Goal: Task Accomplishment & Management: Manage account settings

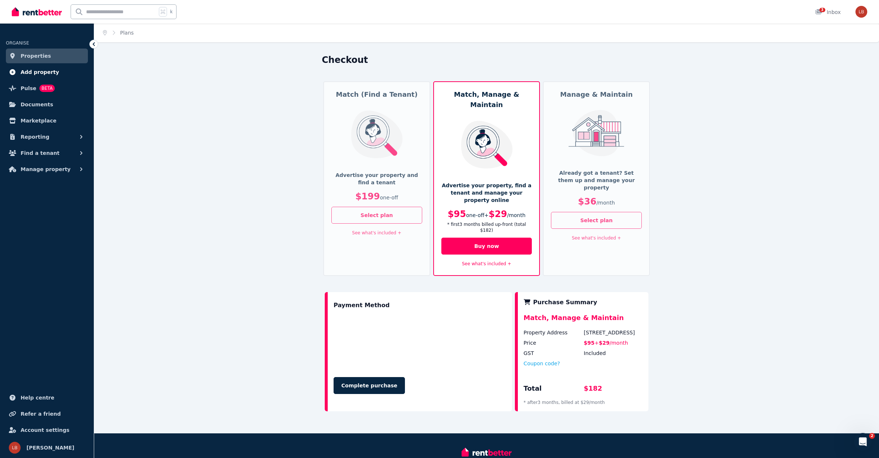
click at [31, 72] on span "Add property" at bounding box center [40, 72] width 39 height 9
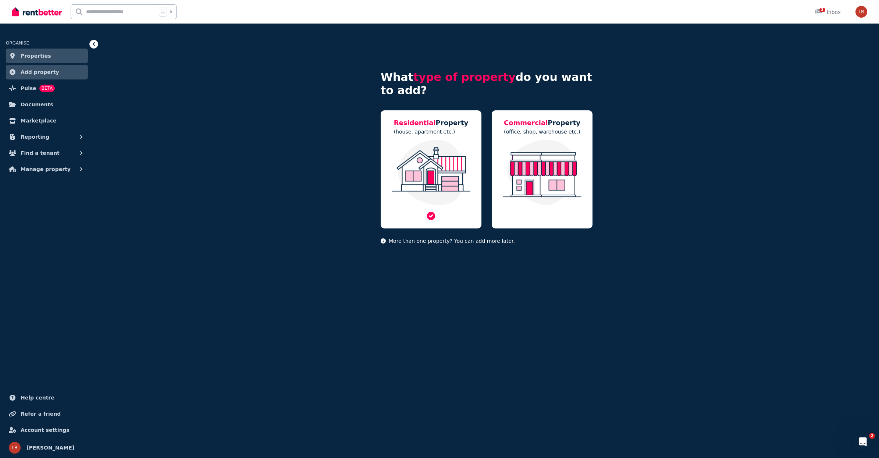
click at [423, 157] on img at bounding box center [431, 172] width 86 height 65
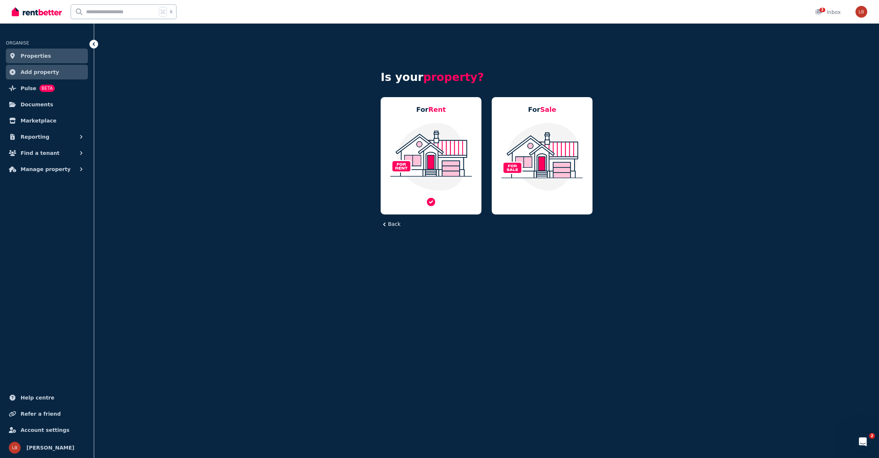
click at [433, 171] on img at bounding box center [431, 156] width 86 height 69
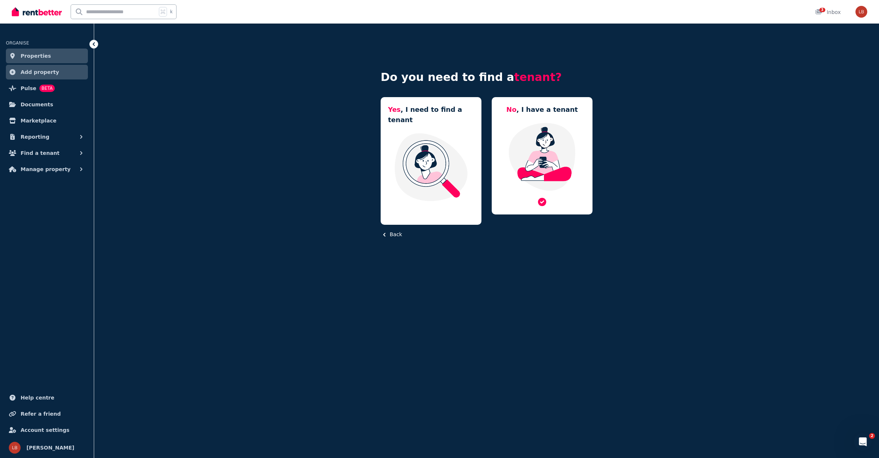
click at [547, 154] on img at bounding box center [542, 156] width 86 height 69
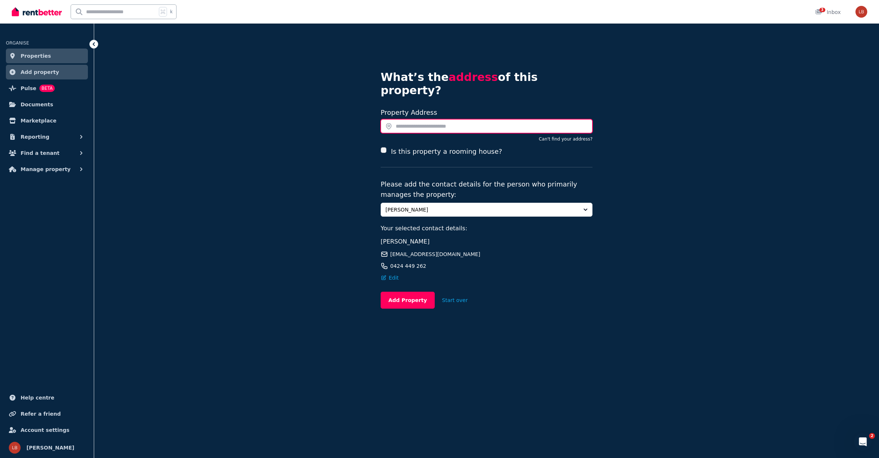
click at [412, 119] on input "text" at bounding box center [487, 126] width 212 height 14
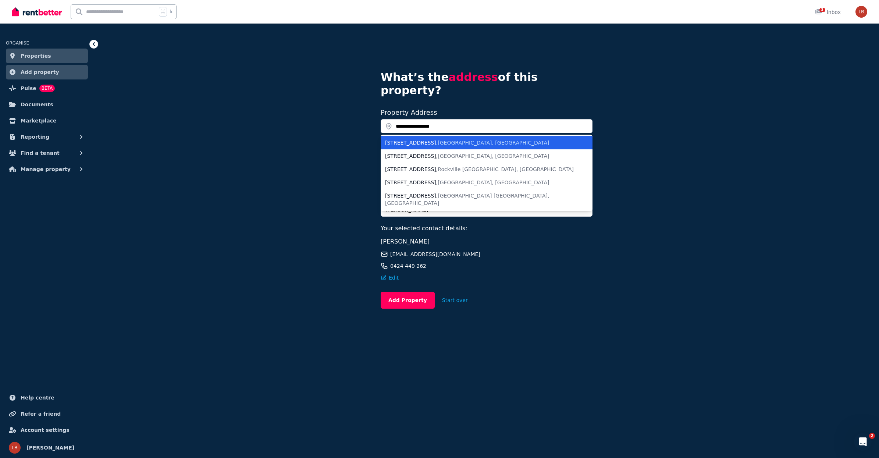
click at [445, 140] on span "[GEOGRAPHIC_DATA], [GEOGRAPHIC_DATA]" at bounding box center [493, 143] width 111 height 6
type input "**********"
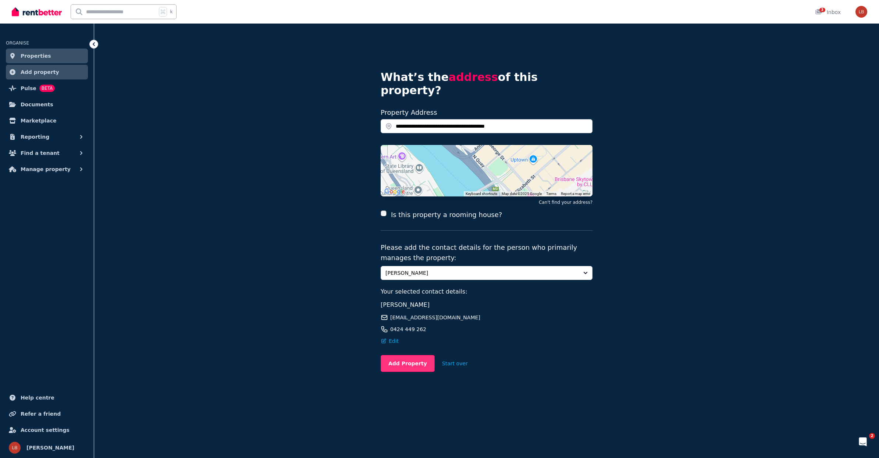
click at [414, 355] on button "Add Property" at bounding box center [408, 363] width 54 height 17
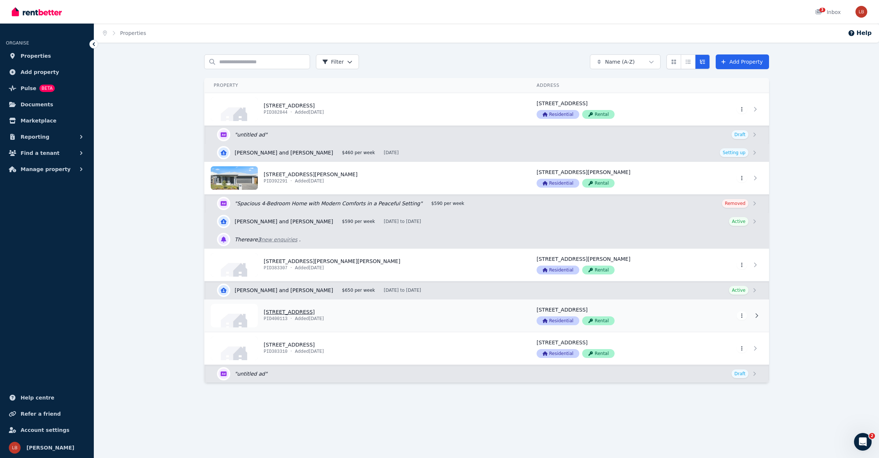
click at [298, 311] on link "View property details" at bounding box center [366, 315] width 323 height 32
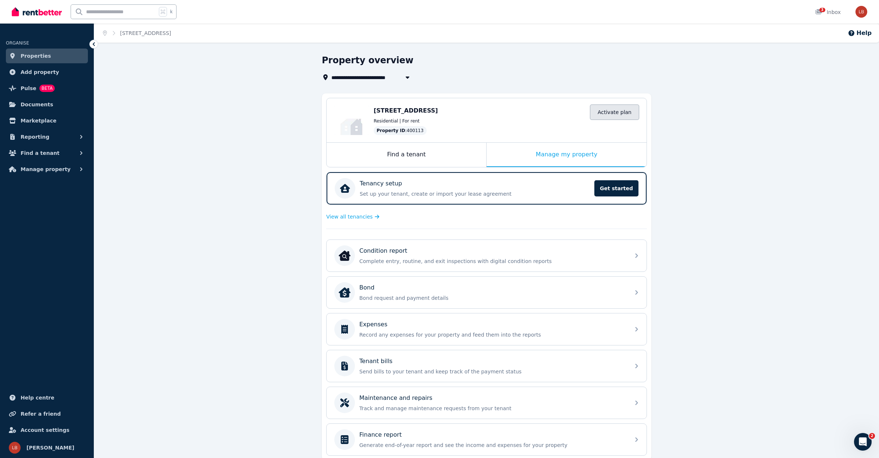
click at [611, 110] on link "Activate plan" at bounding box center [614, 111] width 49 height 15
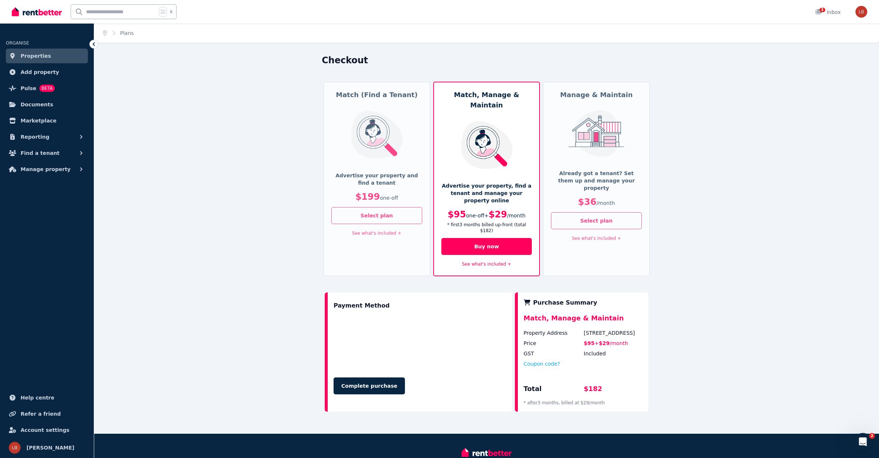
click at [595, 175] on p "Already got a tenant? Set them up and manage your property" at bounding box center [596, 181] width 91 height 22
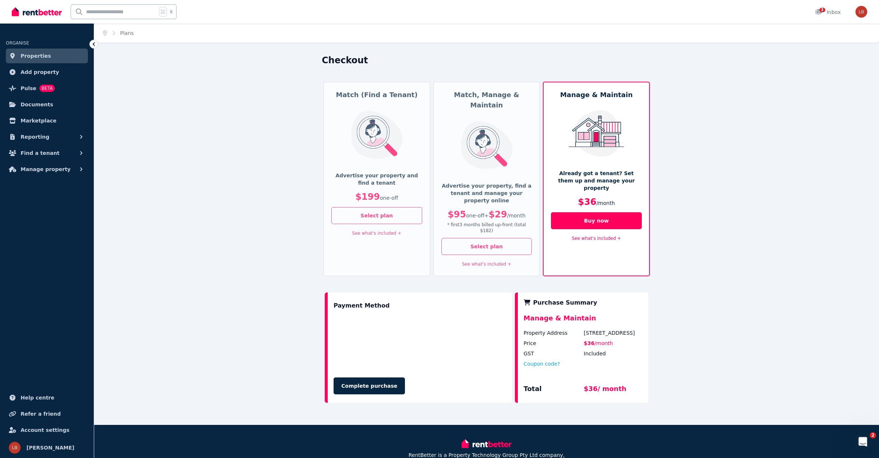
click at [869, 443] on div "Open Intercom Messenger" at bounding box center [862, 441] width 24 height 24
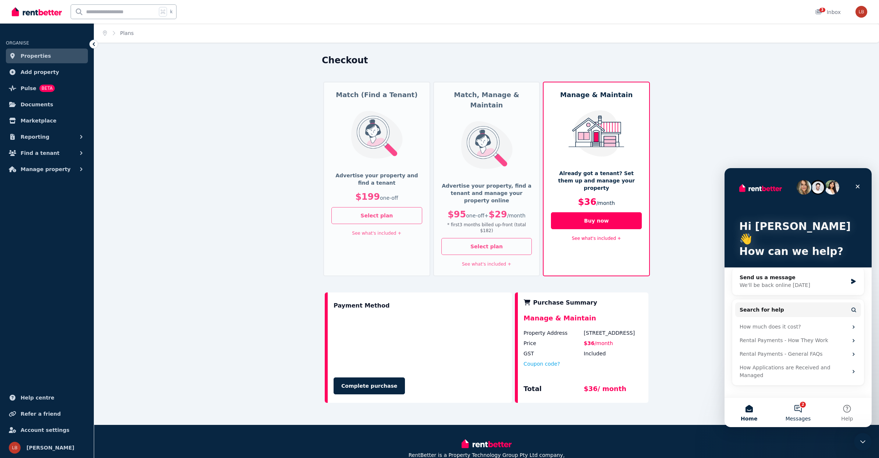
click at [797, 406] on button "2 Messages" at bounding box center [798, 412] width 49 height 29
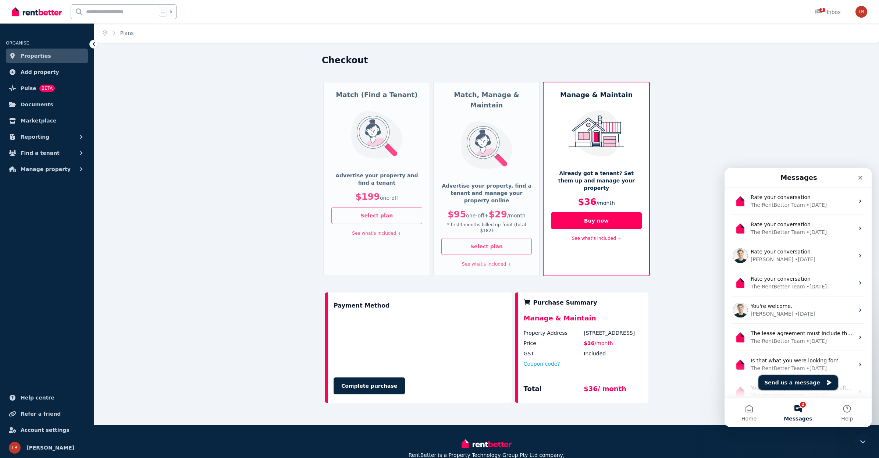
click at [827, 383] on icon "Send us a message" at bounding box center [829, 382] width 4 height 5
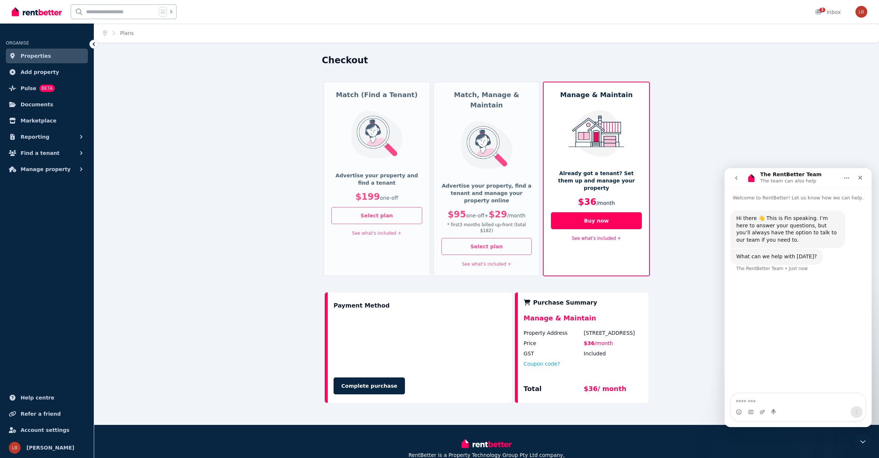
click at [753, 403] on textarea "Message…" at bounding box center [798, 400] width 135 height 13
type textarea "**********"
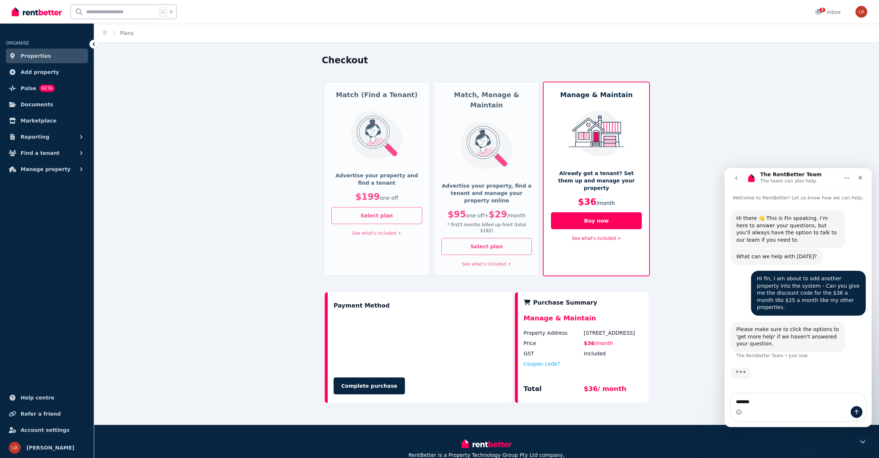
type textarea "*******"
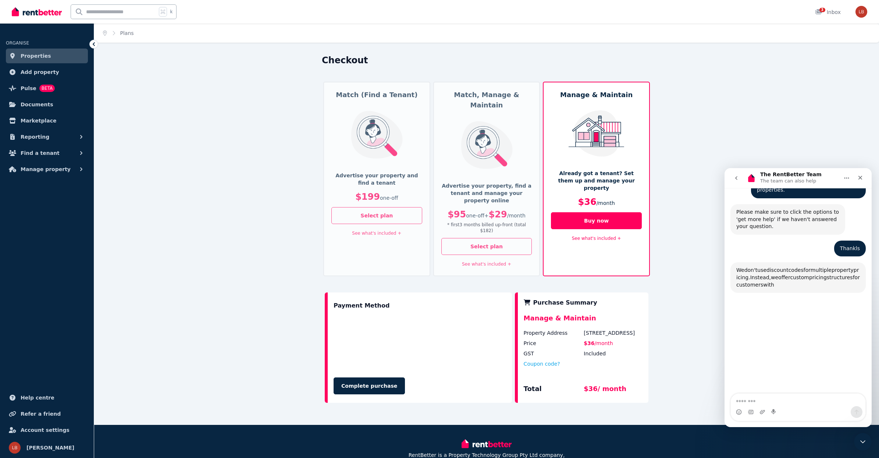
scroll to position [164, 0]
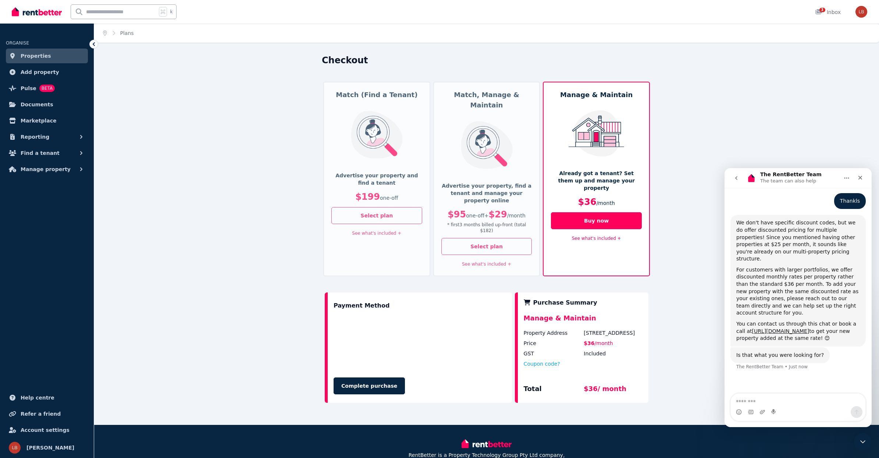
click at [772, 400] on textarea "Message…" at bounding box center [798, 400] width 135 height 13
click at [763, 404] on textarea "Message…" at bounding box center [798, 400] width 135 height 13
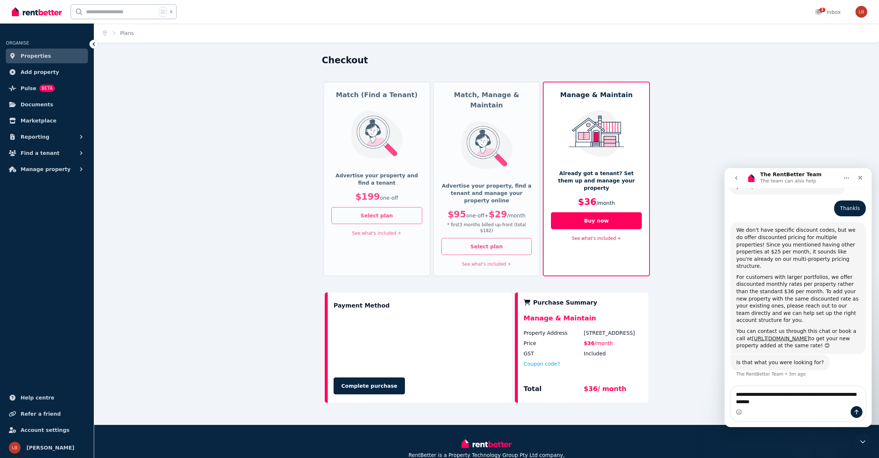
type textarea "**********"
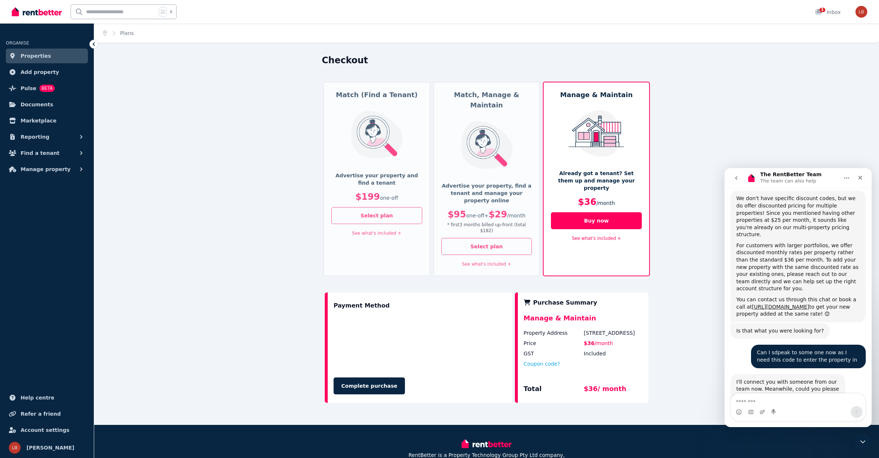
scroll to position [208, 0]
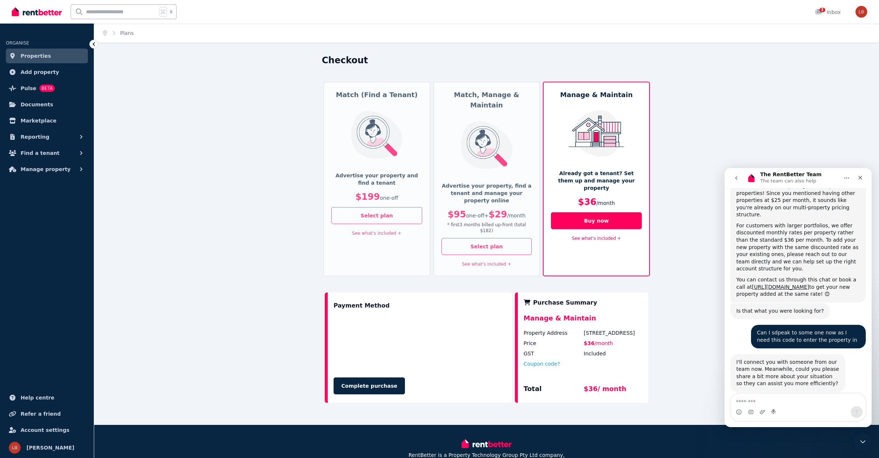
click at [745, 403] on textarea "Message…" at bounding box center [798, 400] width 135 height 13
click at [745, 403] on textarea "******" at bounding box center [798, 400] width 135 height 13
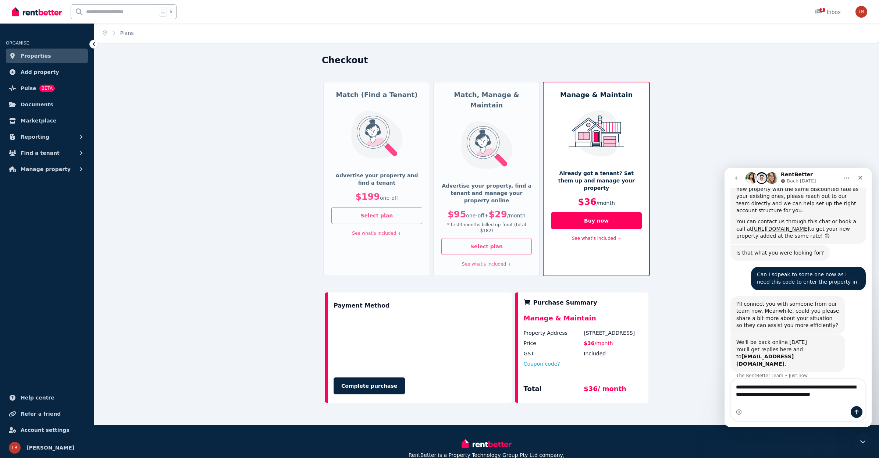
scroll to position [274, 0]
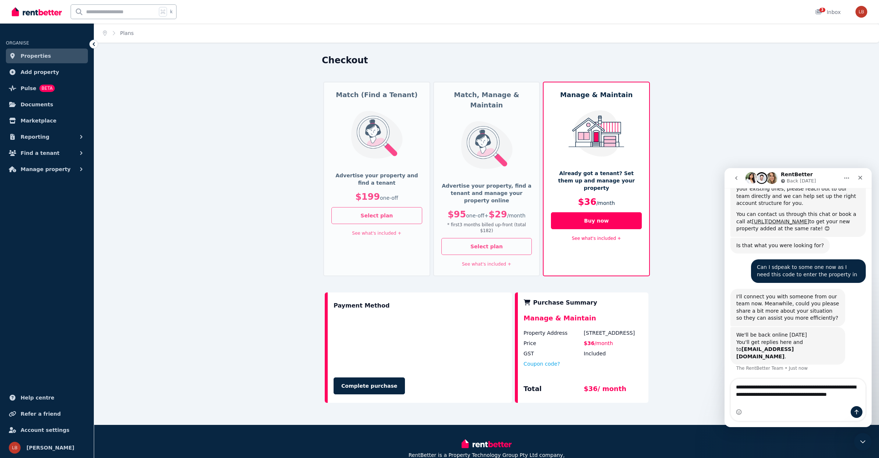
type textarea "**********"
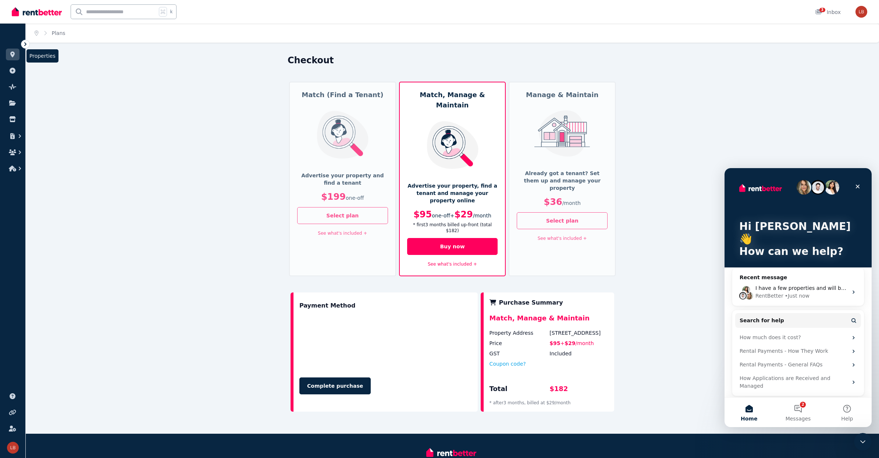
click at [14, 55] on icon at bounding box center [12, 55] width 4 height 6
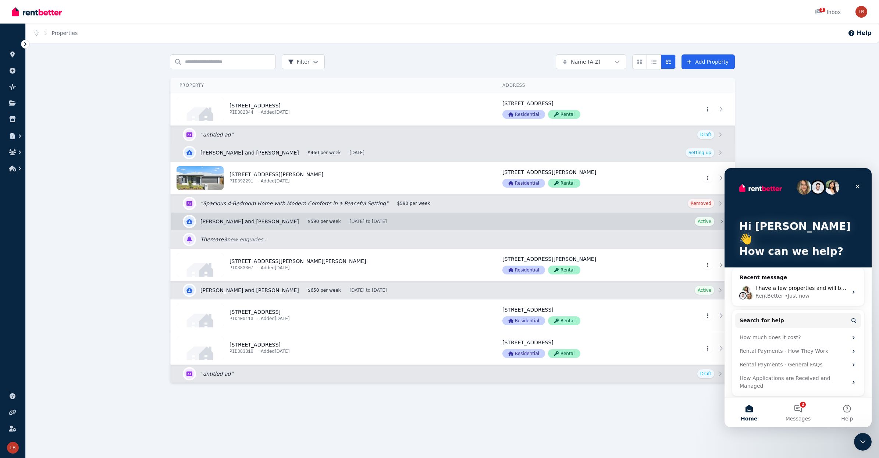
click at [215, 221] on link "View details for Callum Patterson and Ariana Cooper" at bounding box center [453, 222] width 564 height 18
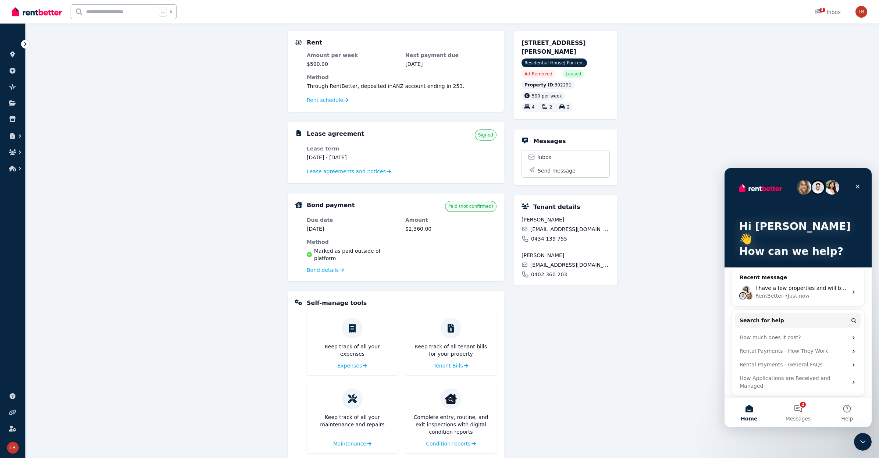
scroll to position [72, 0]
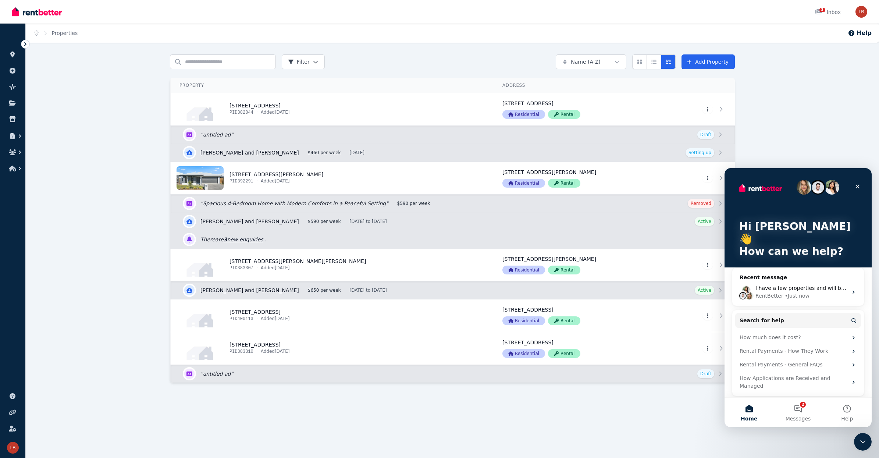
click at [243, 239] on link "3 new enquiries" at bounding box center [244, 240] width 40 height 6
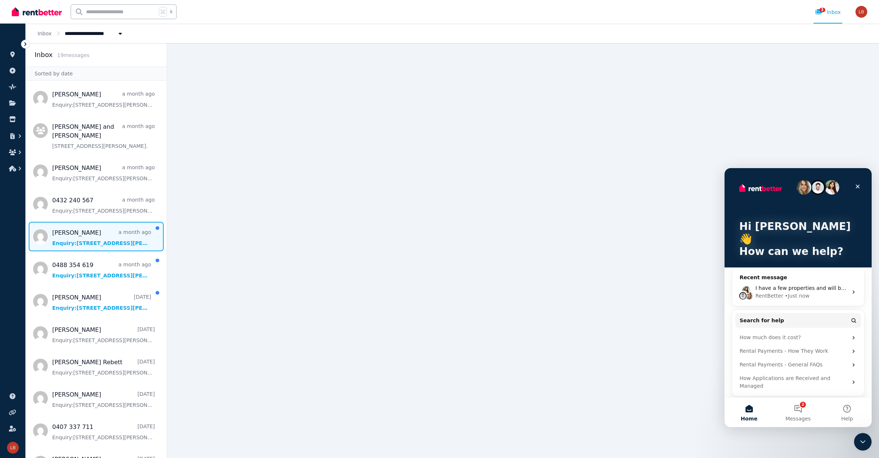
click at [76, 242] on span "Message list" at bounding box center [96, 236] width 141 height 29
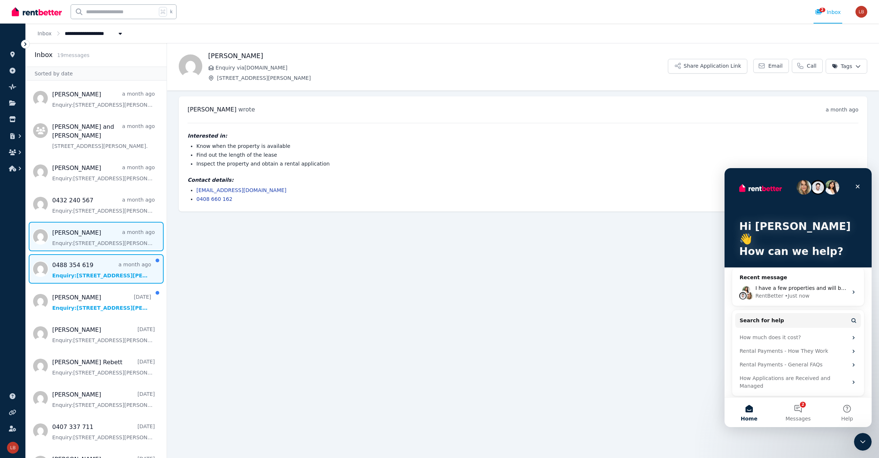
drag, startPoint x: 95, startPoint y: 263, endPoint x: 98, endPoint y: 279, distance: 15.4
click at [95, 264] on span "Message list" at bounding box center [96, 268] width 141 height 29
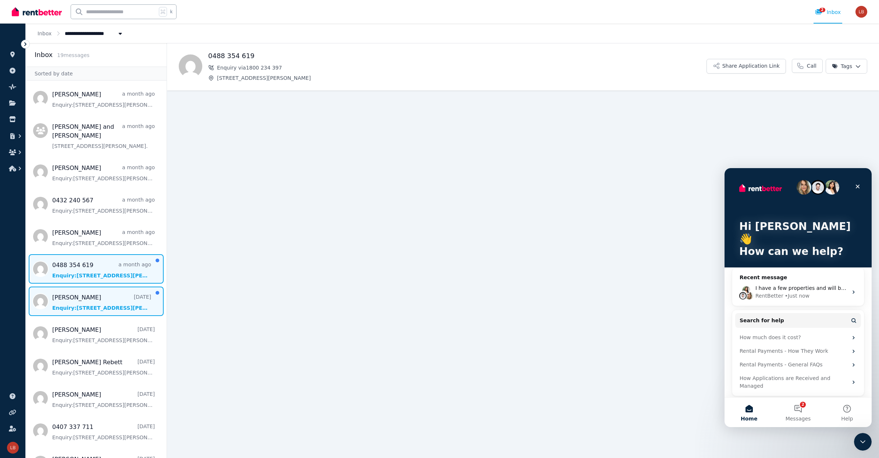
click at [99, 300] on span "Message list" at bounding box center [96, 301] width 141 height 29
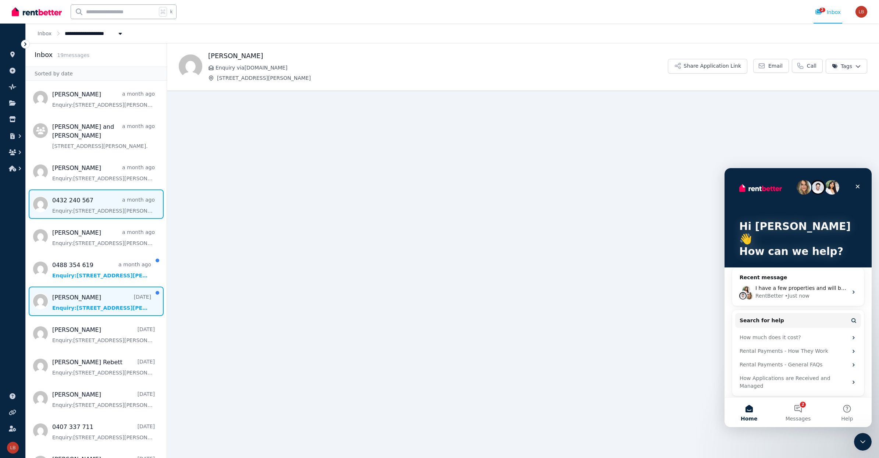
click at [120, 198] on span "Message list" at bounding box center [96, 203] width 141 height 29
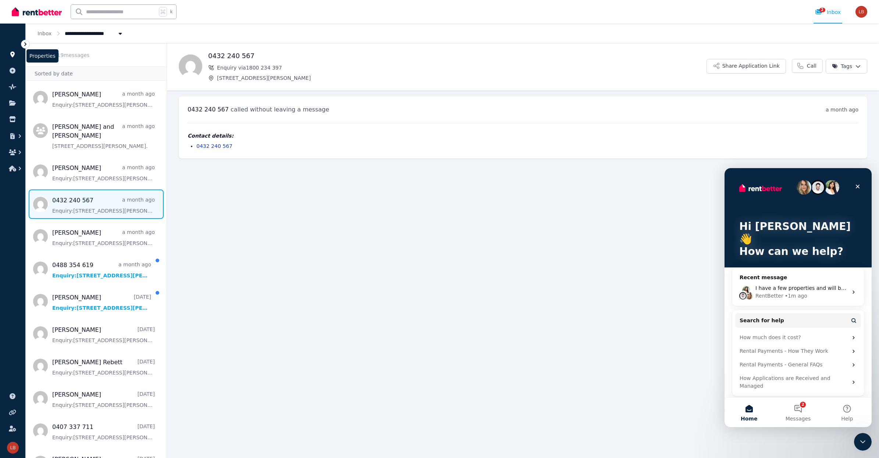
click at [14, 54] on icon at bounding box center [12, 55] width 4 height 6
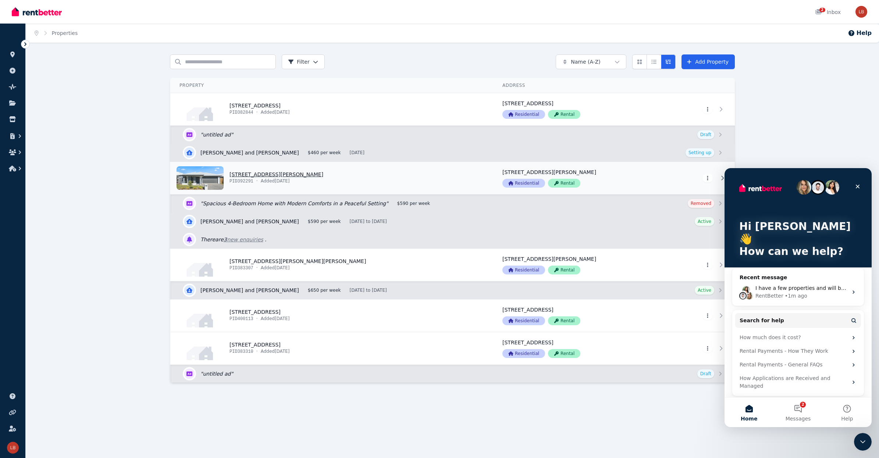
click at [248, 173] on link "View property details" at bounding box center [332, 178] width 323 height 32
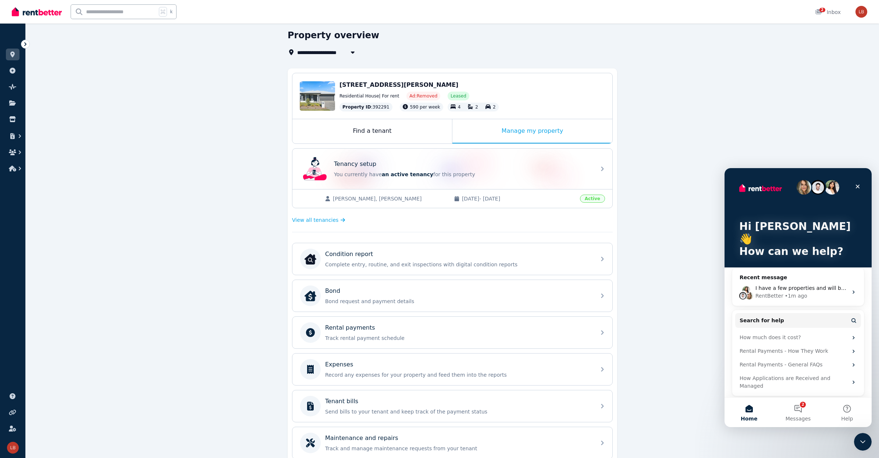
scroll to position [18, 0]
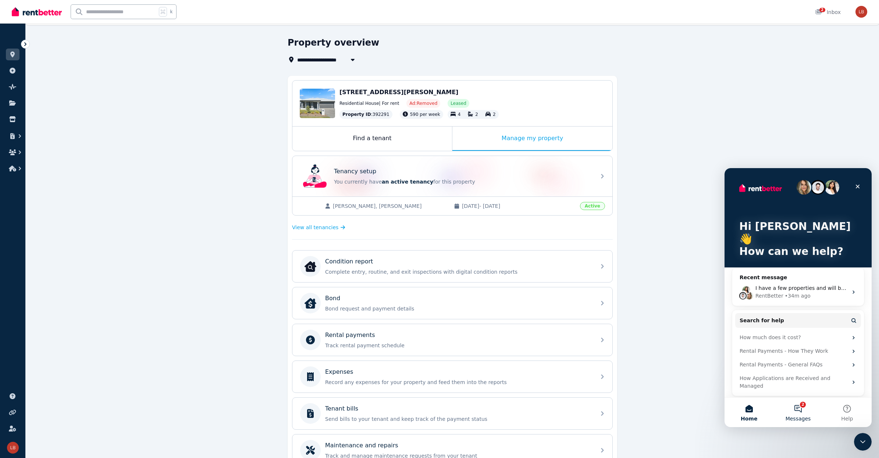
click at [801, 408] on button "2 Messages" at bounding box center [798, 412] width 49 height 29
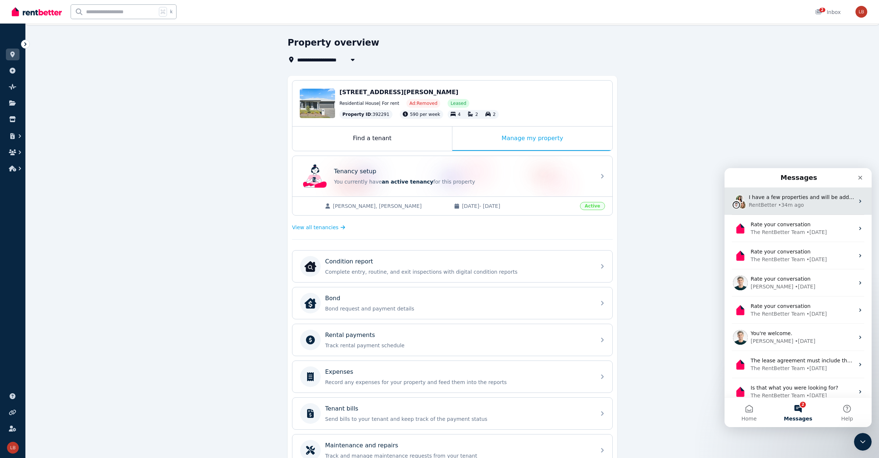
click at [789, 204] on div "• 34m ago" at bounding box center [791, 205] width 26 height 8
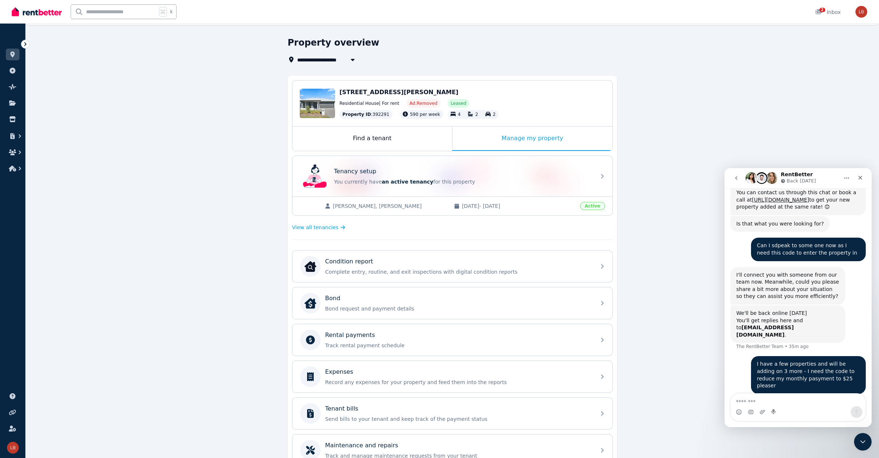
scroll to position [324, 0]
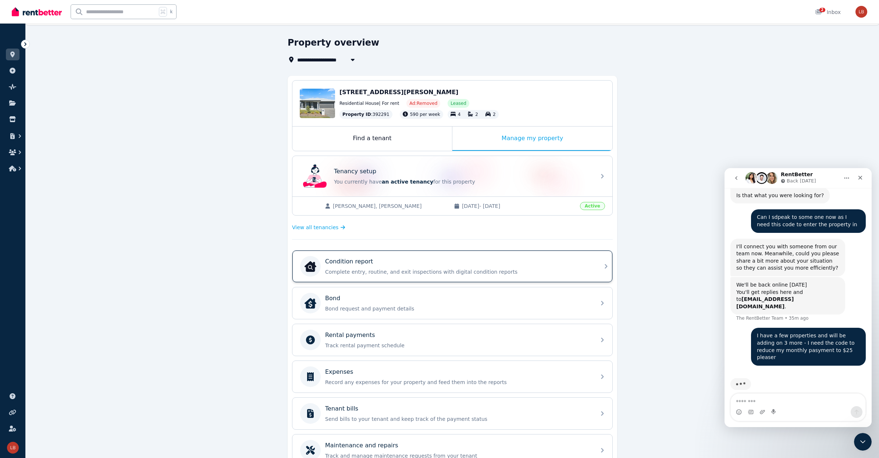
click at [603, 265] on icon at bounding box center [606, 266] width 9 height 9
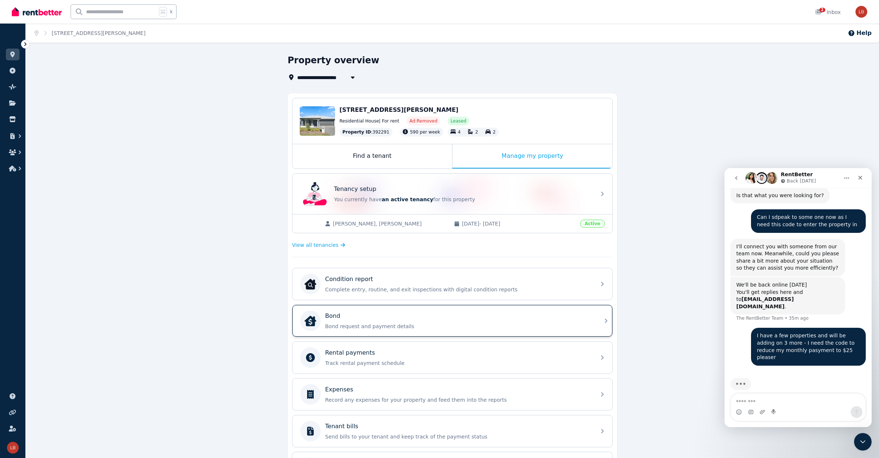
click at [606, 322] on icon at bounding box center [606, 321] width 3 height 4
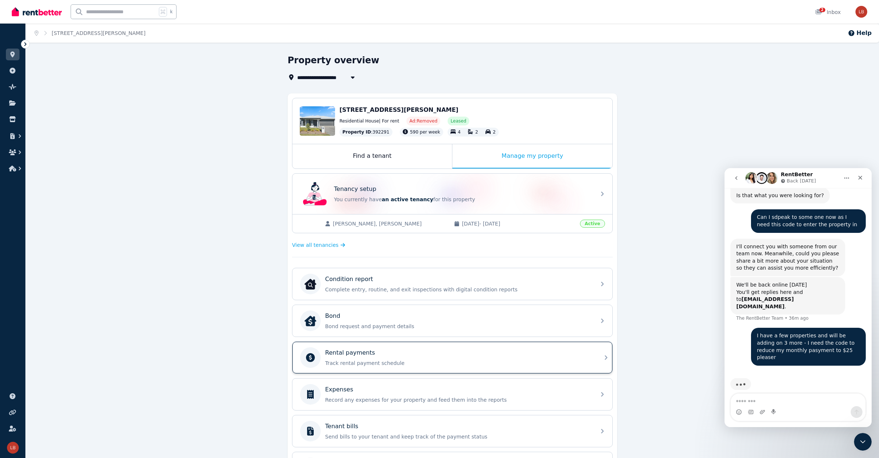
click at [368, 354] on p "Rental payments" at bounding box center [350, 352] width 50 height 9
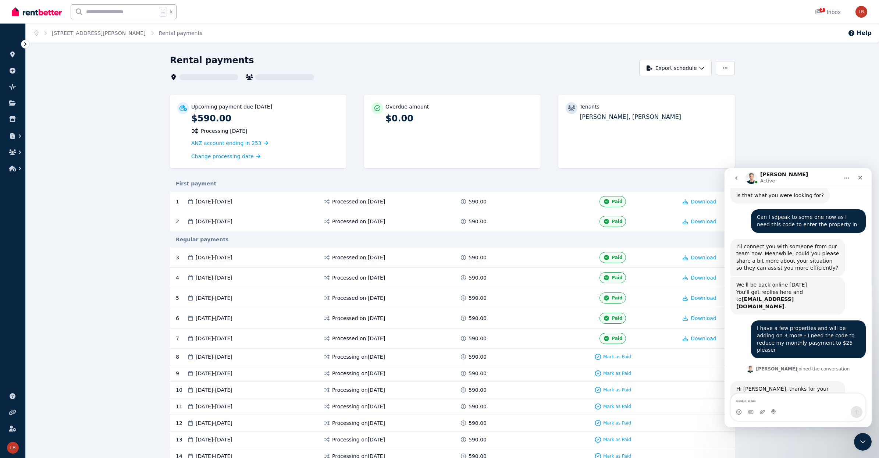
scroll to position [343, 0]
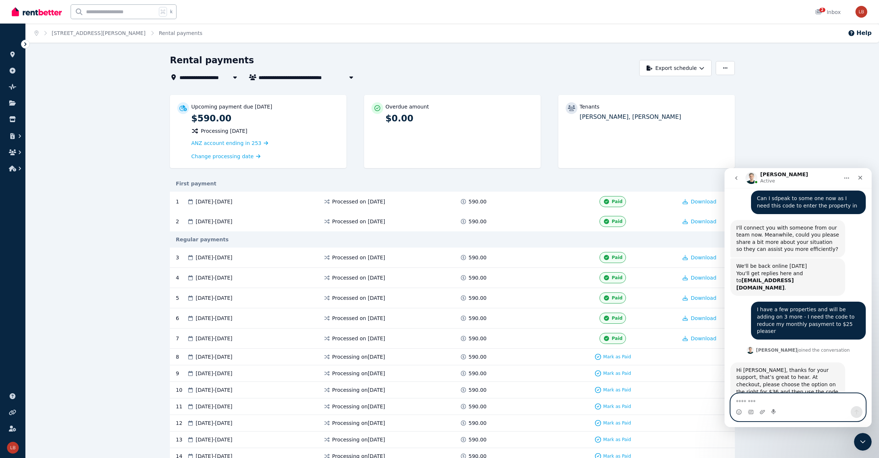
click at [745, 401] on textarea "Message…" at bounding box center [798, 400] width 135 height 13
click at [745, 401] on textarea "*****" at bounding box center [798, 400] width 135 height 13
click at [769, 401] on textarea "**********" at bounding box center [798, 400] width 135 height 13
type textarea "**********"
drag, startPoint x: 769, startPoint y: 363, endPoint x: 795, endPoint y: 364, distance: 25.8
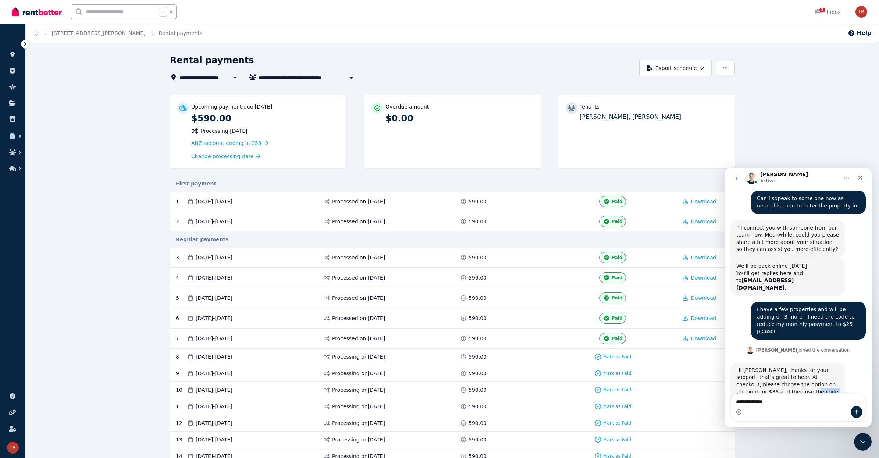
click at [795, 367] on div "Hi [PERSON_NAME], thanks for your support, that’s great to hear. At checkout, p…" at bounding box center [788, 388] width 103 height 43
click at [857, 408] on button "Send a message…" at bounding box center [857, 412] width 12 height 12
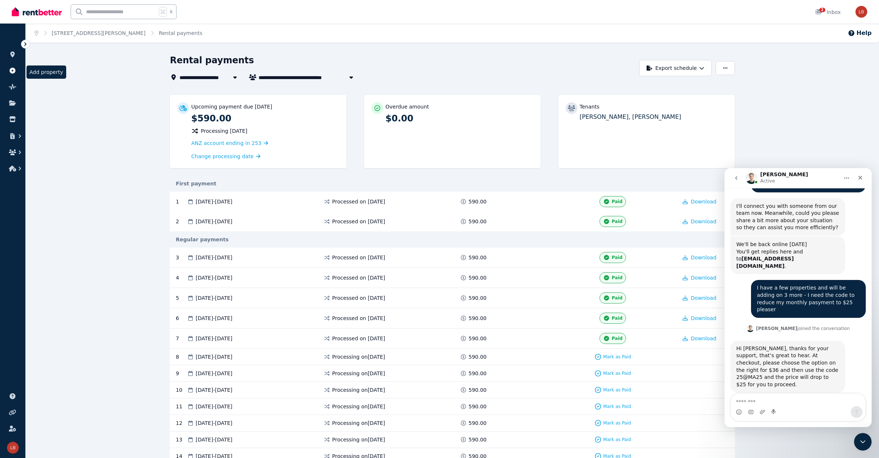
click at [11, 68] on icon at bounding box center [13, 71] width 6 height 6
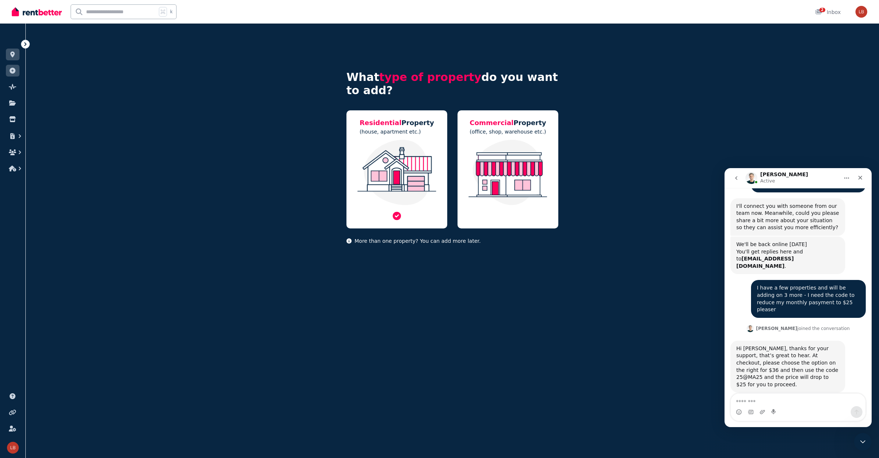
click at [421, 151] on img at bounding box center [397, 172] width 86 height 65
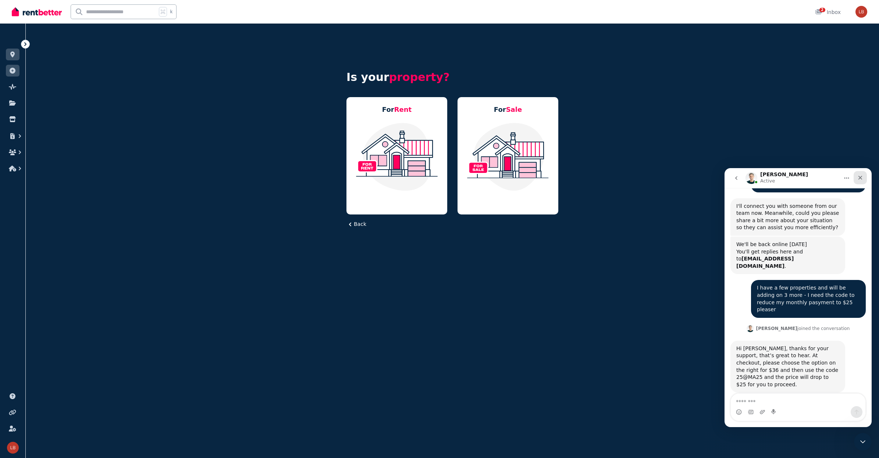
click at [860, 177] on icon "Close" at bounding box center [861, 178] width 4 height 4
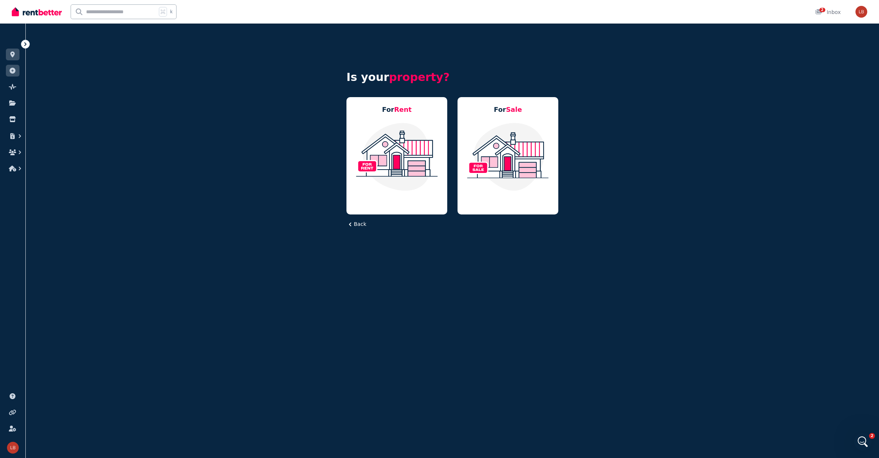
scroll to position [365, 0]
click at [398, 148] on img at bounding box center [397, 156] width 86 height 69
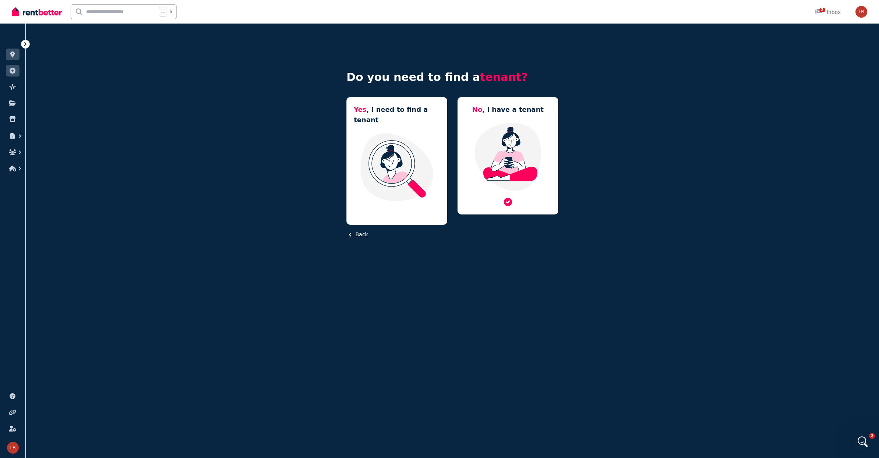
click at [503, 139] on img at bounding box center [508, 156] width 86 height 69
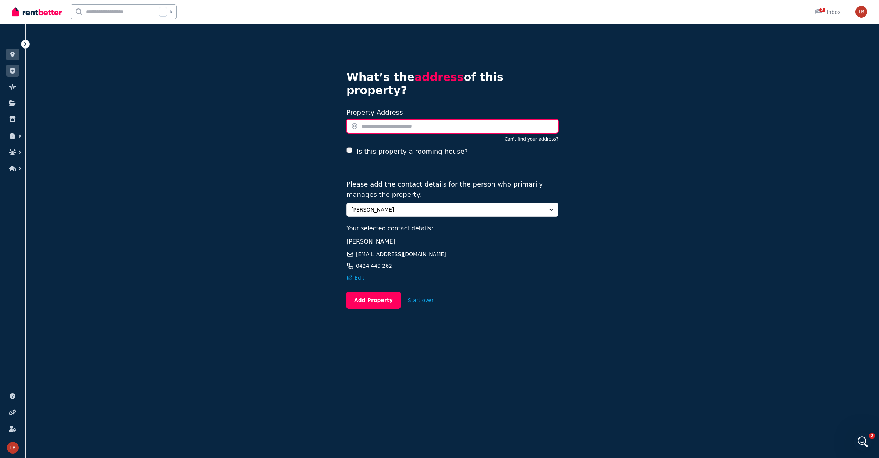
click at [370, 119] on input "text" at bounding box center [453, 126] width 212 height 14
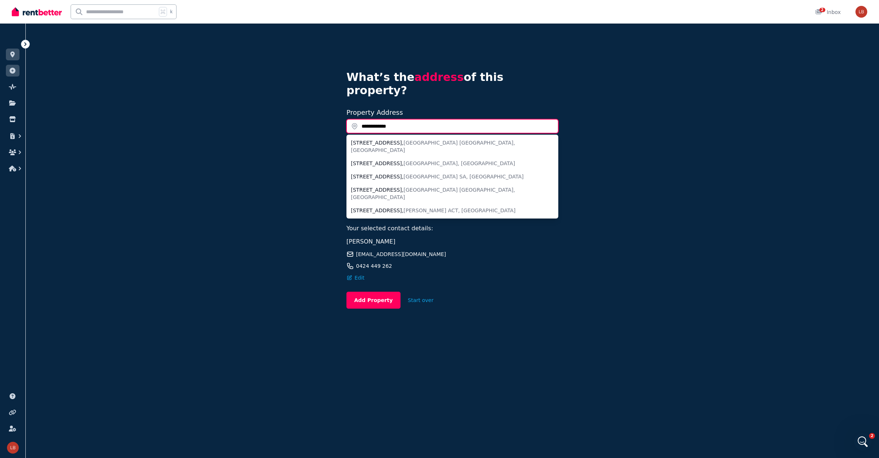
click at [404, 119] on input "**********" at bounding box center [453, 126] width 212 height 14
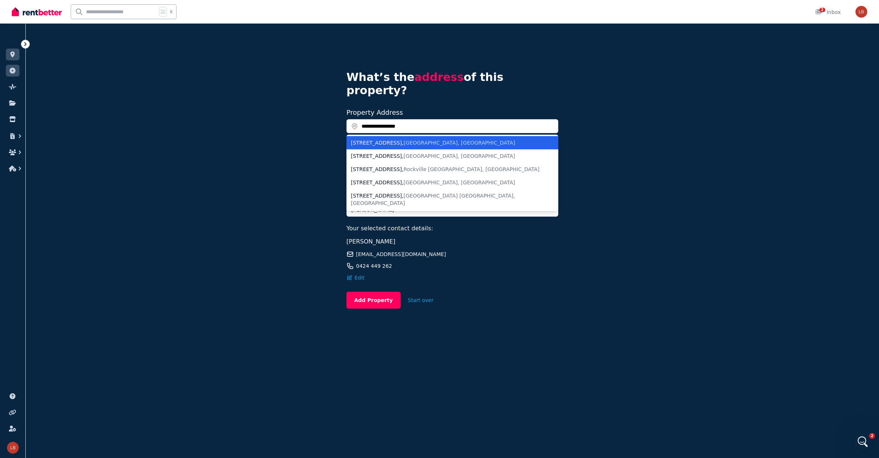
click at [414, 140] on span "Brisbane City QLD, Australia" at bounding box center [459, 143] width 111 height 6
type input "**********"
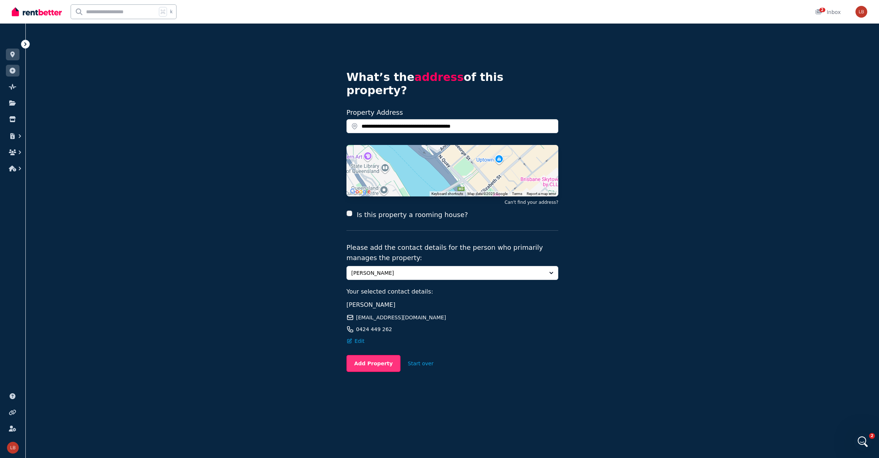
click at [366, 355] on button "Add Property" at bounding box center [374, 363] width 54 height 17
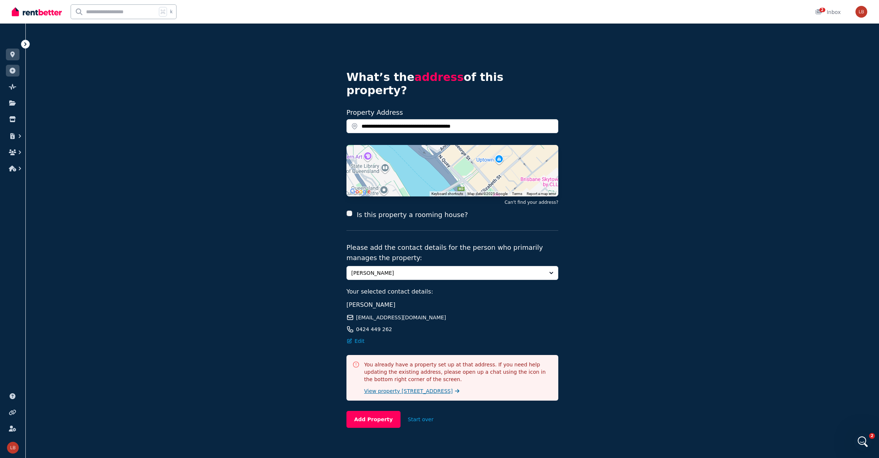
click at [412, 387] on span "View property 195/293 N Quay, Brisbane City QLD 4000" at bounding box center [408, 390] width 89 height 7
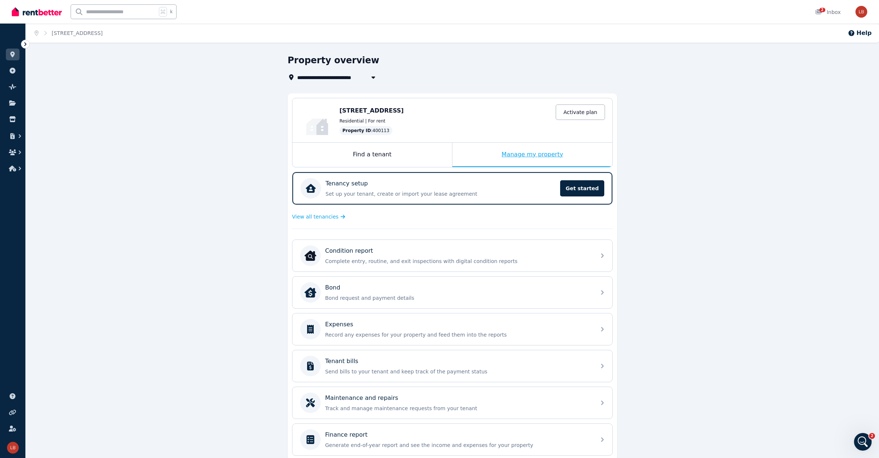
click at [528, 153] on div "Manage my property" at bounding box center [533, 155] width 160 height 24
click at [358, 181] on p "Tenancy setup" at bounding box center [347, 183] width 42 height 9
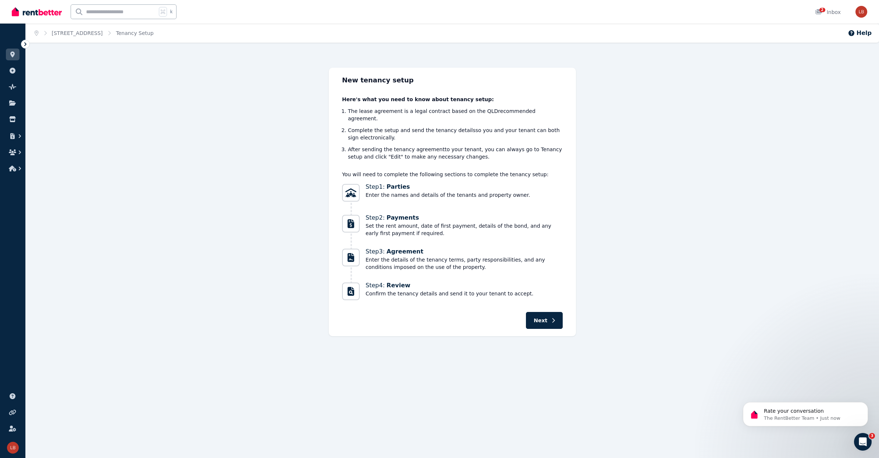
scroll to position [407, 0]
click at [819, 415] on p "The RentBetter Team • Just now" at bounding box center [811, 418] width 95 height 7
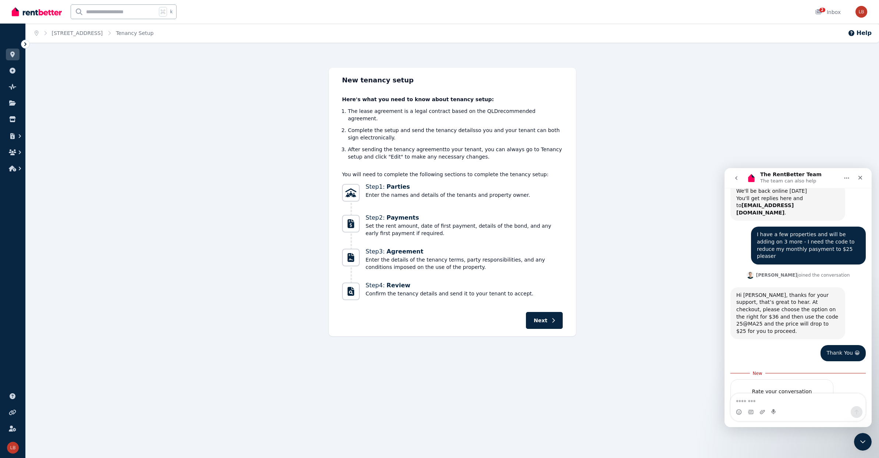
scroll to position [419, 0]
click at [819, 398] on span "Amazing" at bounding box center [816, 404] width 13 height 13
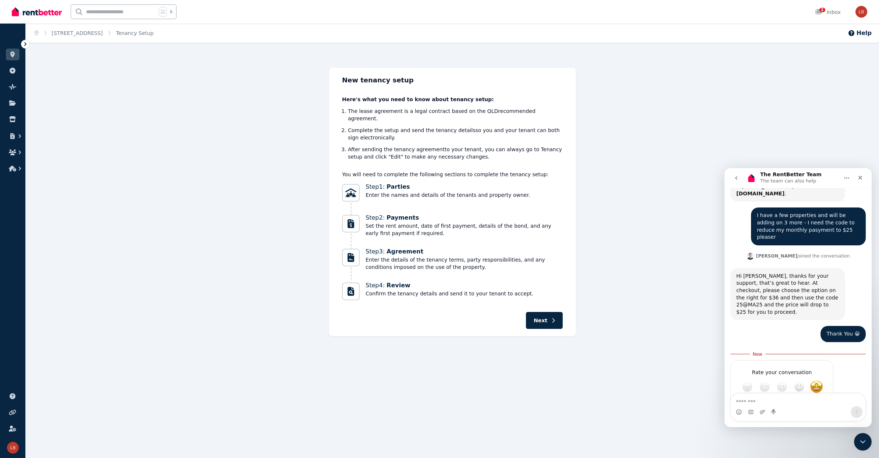
scroll to position [440, 0]
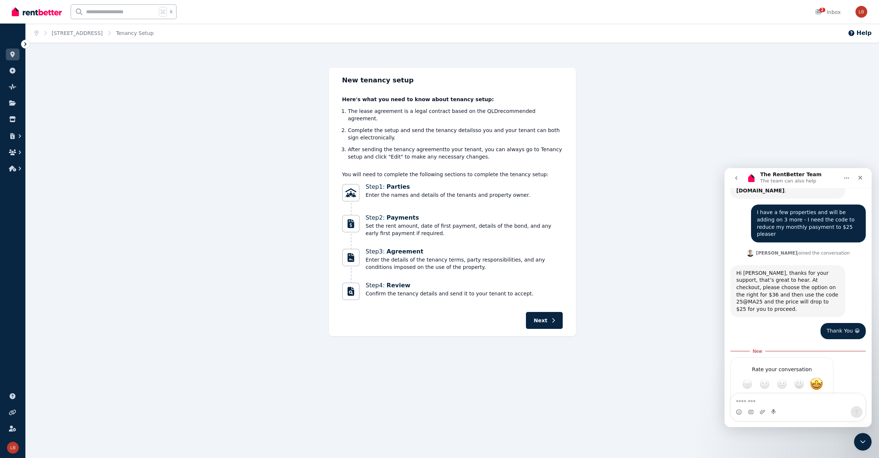
click at [744, 402] on textarea "Tell us more…" at bounding box center [775, 410] width 77 height 16
type textarea "*"
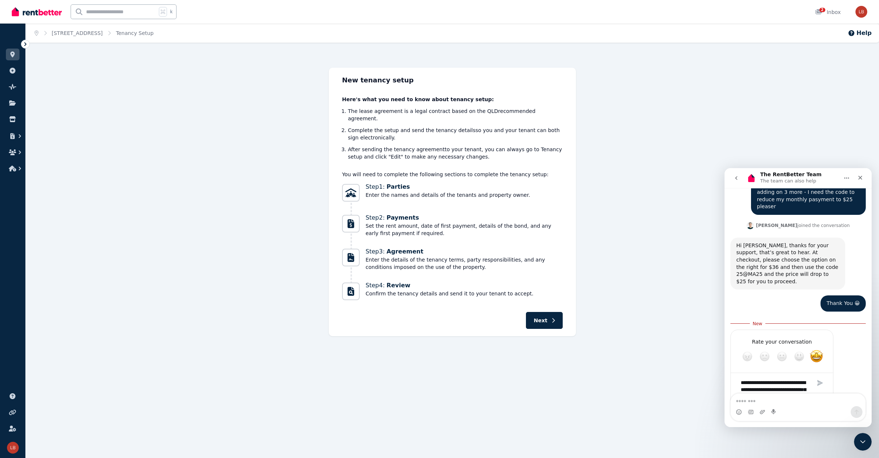
scroll to position [475, 0]
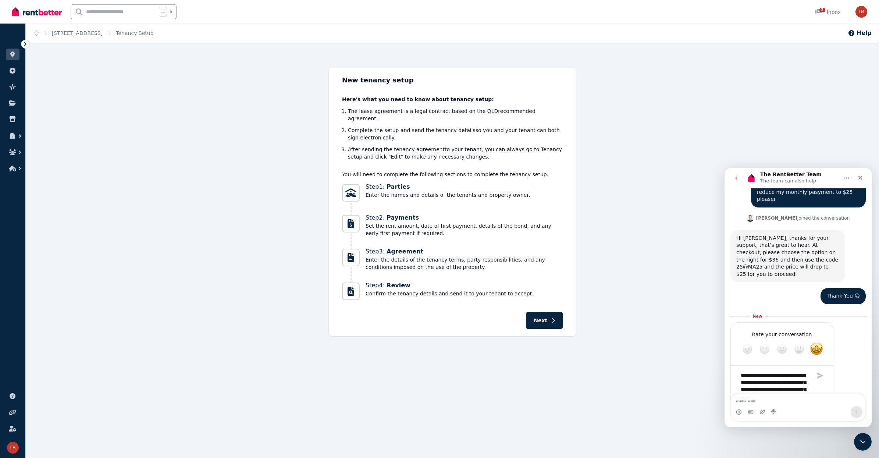
type textarea "**********"
drag, startPoint x: 804, startPoint y: 377, endPoint x: 734, endPoint y: 330, distance: 83.9
click at [732, 365] on div "**********" at bounding box center [782, 393] width 102 height 56
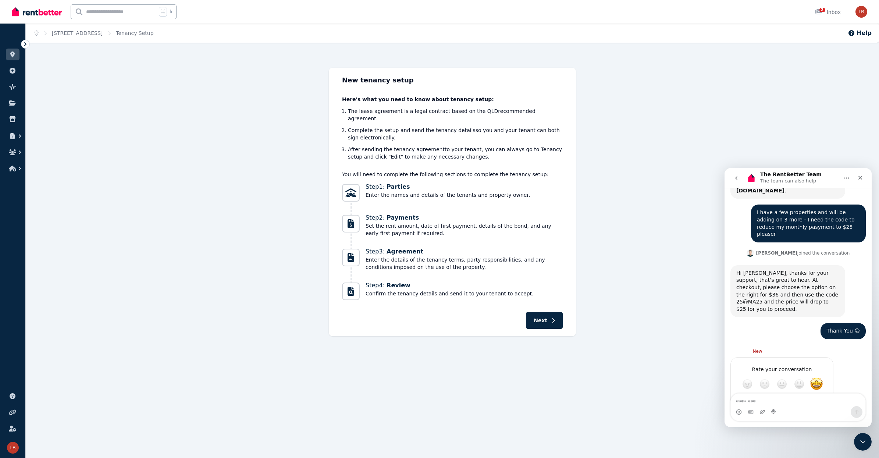
paste textarea "**********"
type textarea "**********"
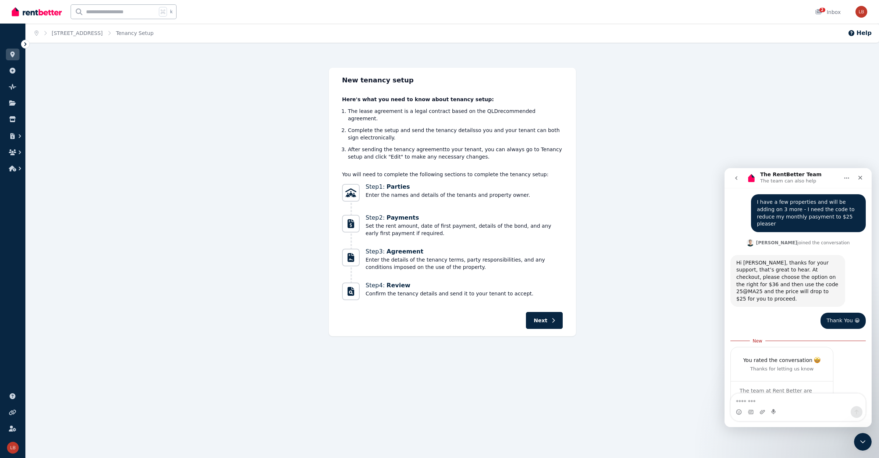
scroll to position [458, 0]
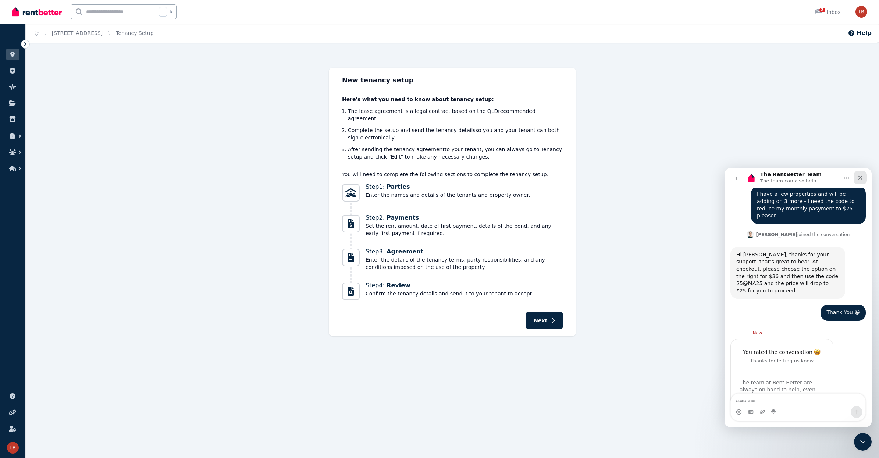
click at [860, 175] on icon "Close" at bounding box center [861, 178] width 6 height 6
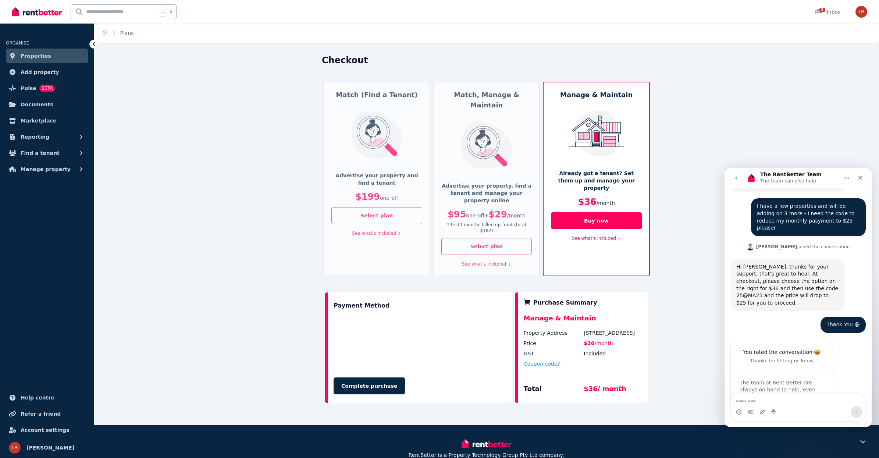
scroll to position [446, 0]
